Goal: Navigation & Orientation: Find specific page/section

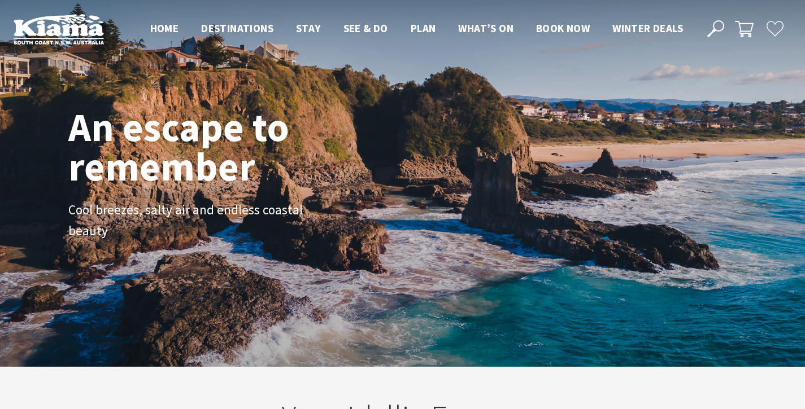
drag, startPoint x: 808, startPoint y: 29, endPoint x: 806, endPoint y: 13, distance: 16.5
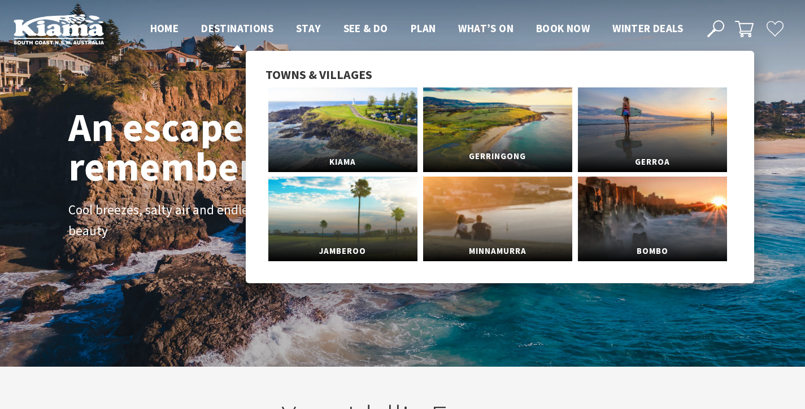
click at [460, 139] on link "Gerringong" at bounding box center [497, 130] width 149 height 85
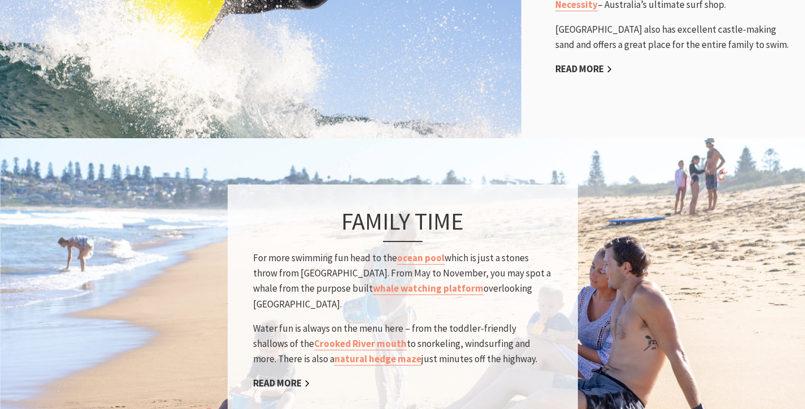
scroll to position [859, 0]
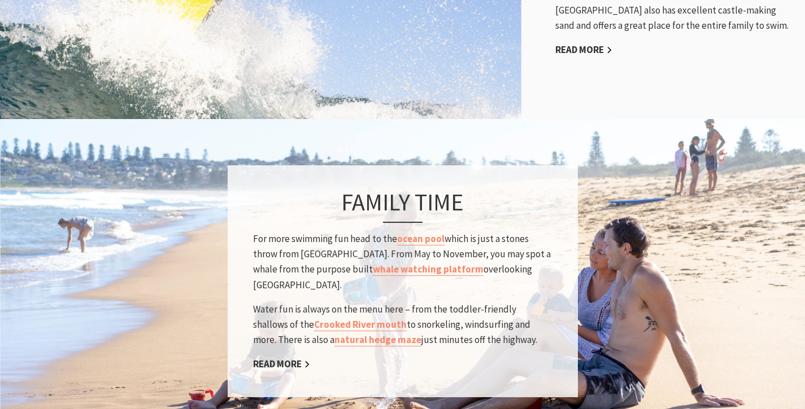
drag, startPoint x: 806, startPoint y: 29, endPoint x: 813, endPoint y: 107, distance: 78.8
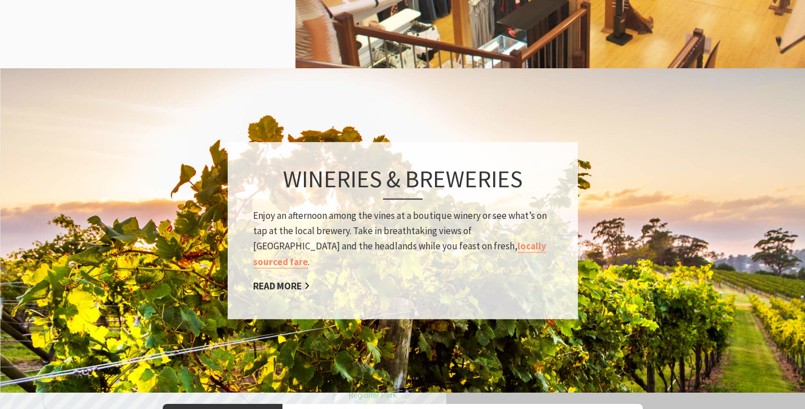
scroll to position [1490, 0]
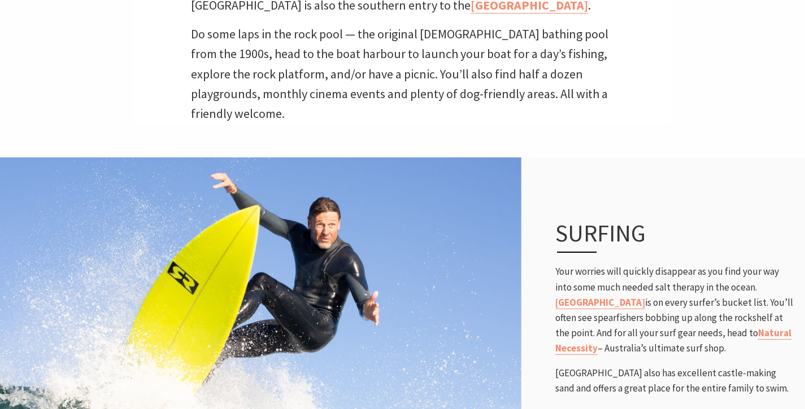
scroll to position [0, 0]
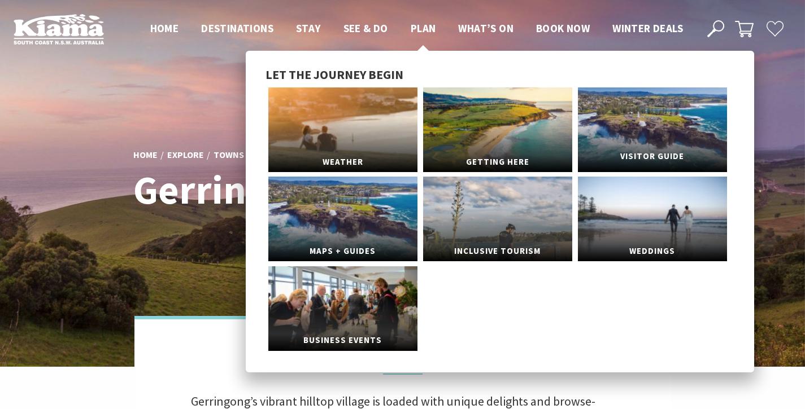
click at [607, 164] on span "Visitor Guide" at bounding box center [652, 156] width 149 height 21
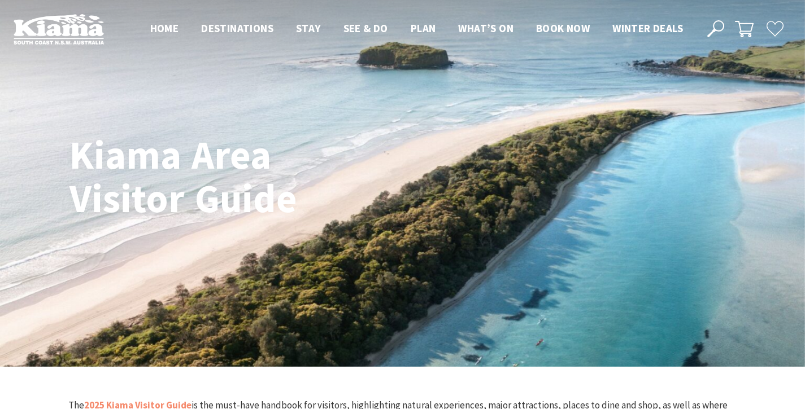
drag, startPoint x: 810, startPoint y: 33, endPoint x: 811, endPoint y: -46, distance: 79.6
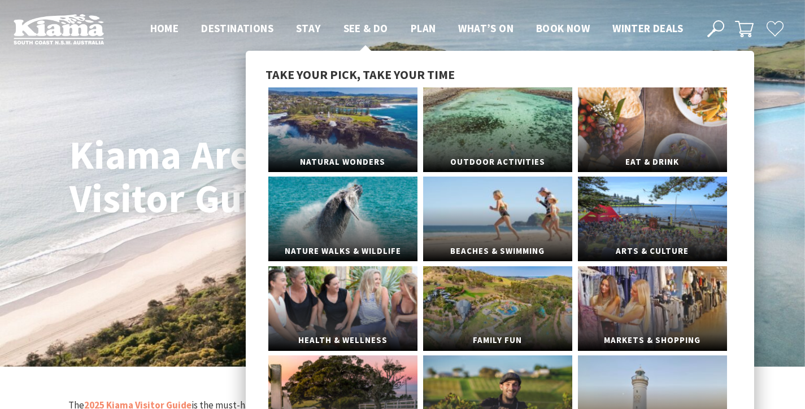
click at [372, 25] on span "See & Do" at bounding box center [365, 28] width 45 height 14
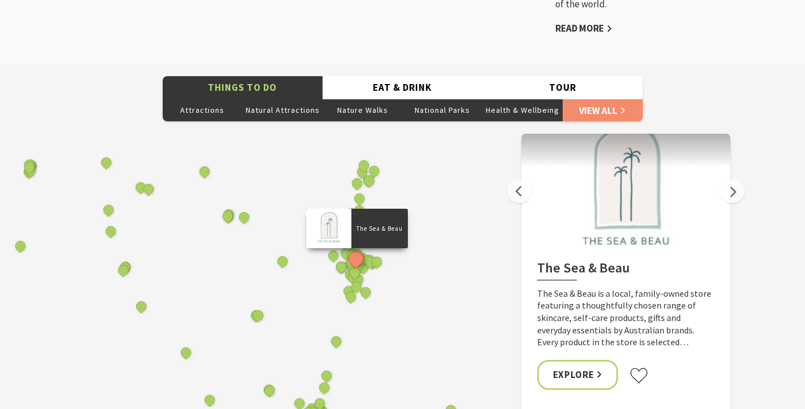
scroll to position [2067, 0]
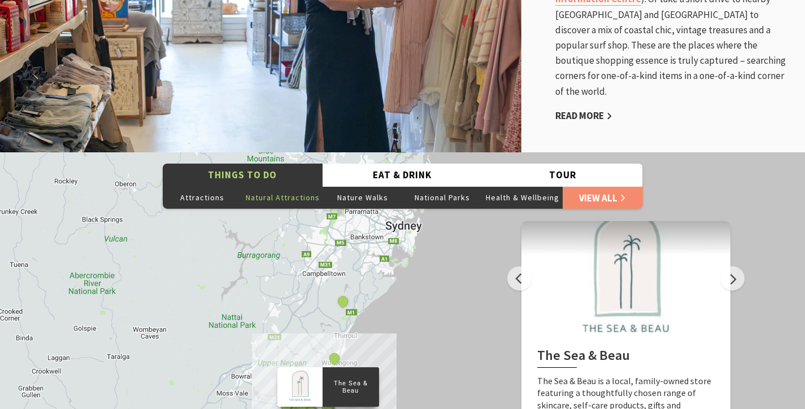
click at [270, 186] on button "Natural Attractions" at bounding box center [282, 197] width 80 height 23
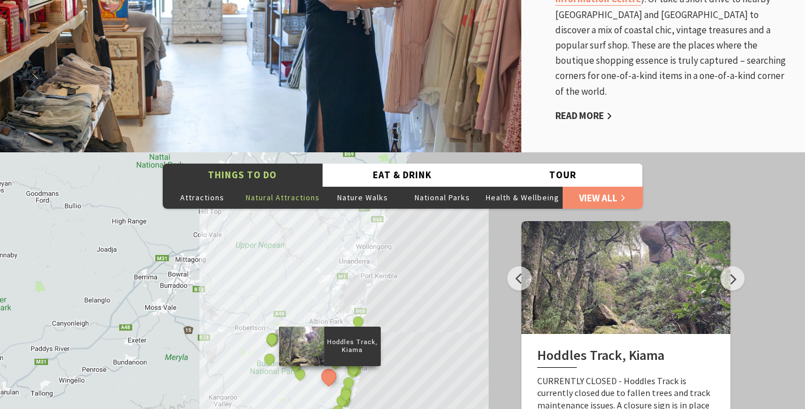
scroll to position [2038, 0]
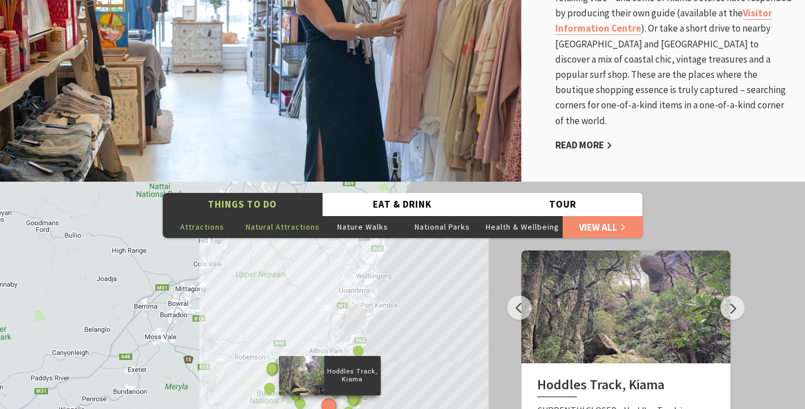
click at [189, 219] on button "Attractions" at bounding box center [203, 227] width 80 height 23
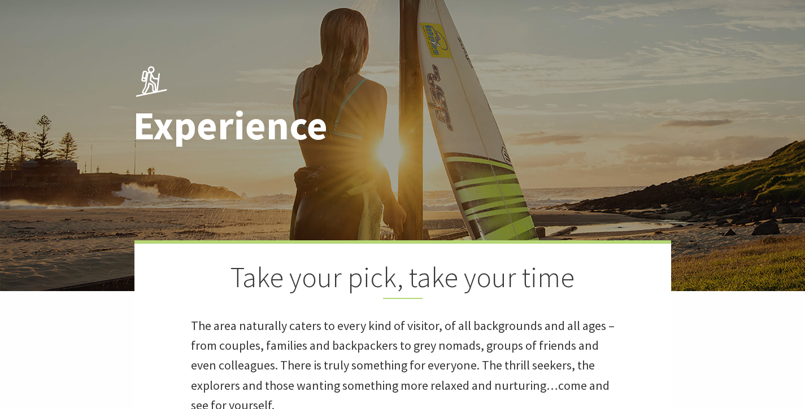
scroll to position [0, 0]
